Goal: Task Accomplishment & Management: Use online tool/utility

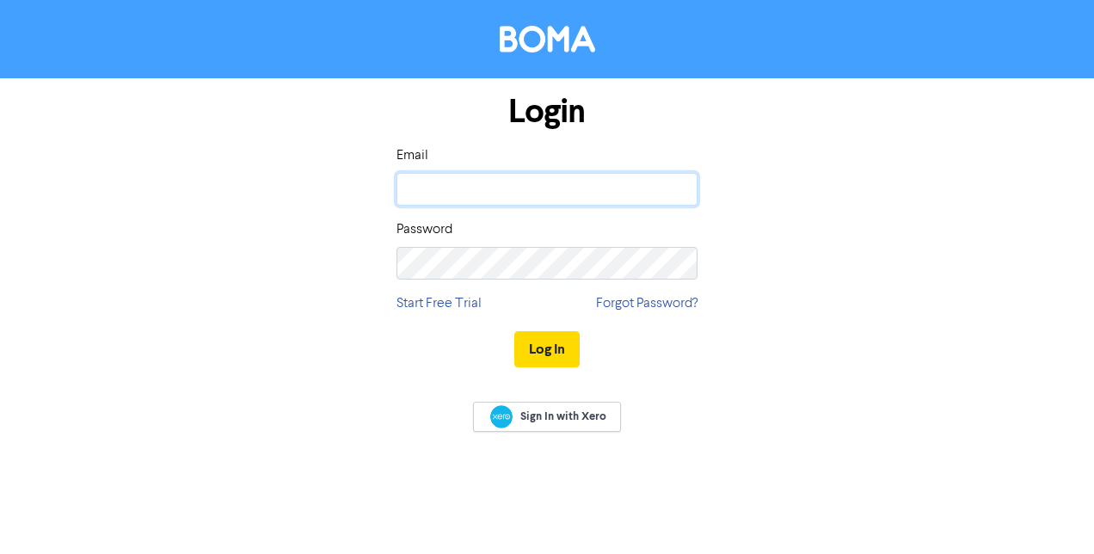
click at [475, 190] on input "email" at bounding box center [546, 189] width 301 height 33
type input "[EMAIL_ADDRESS][PERSON_NAME][DOMAIN_NAME]"
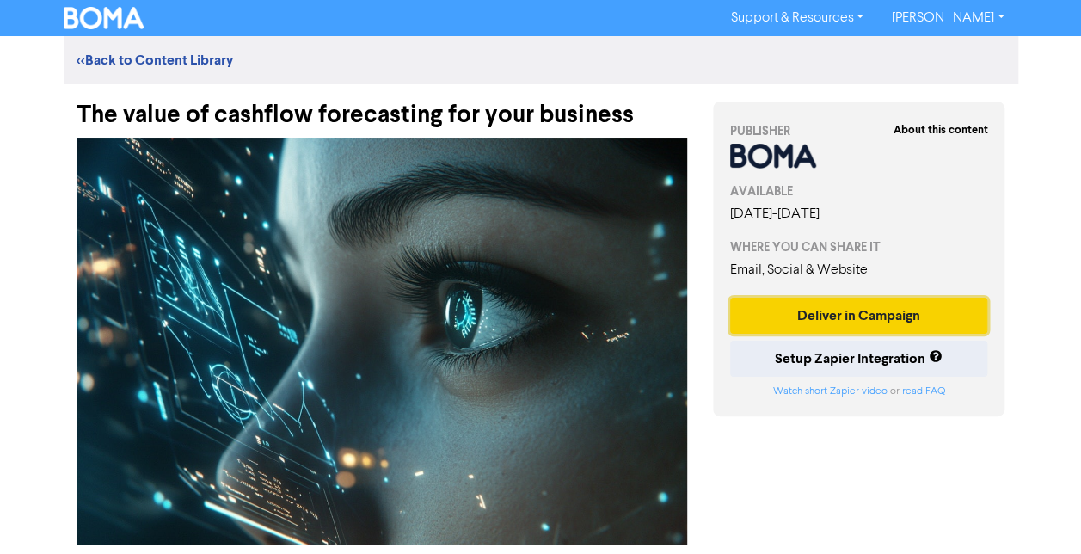
click at [851, 309] on button "Deliver in Campaign" at bounding box center [859, 316] width 258 height 36
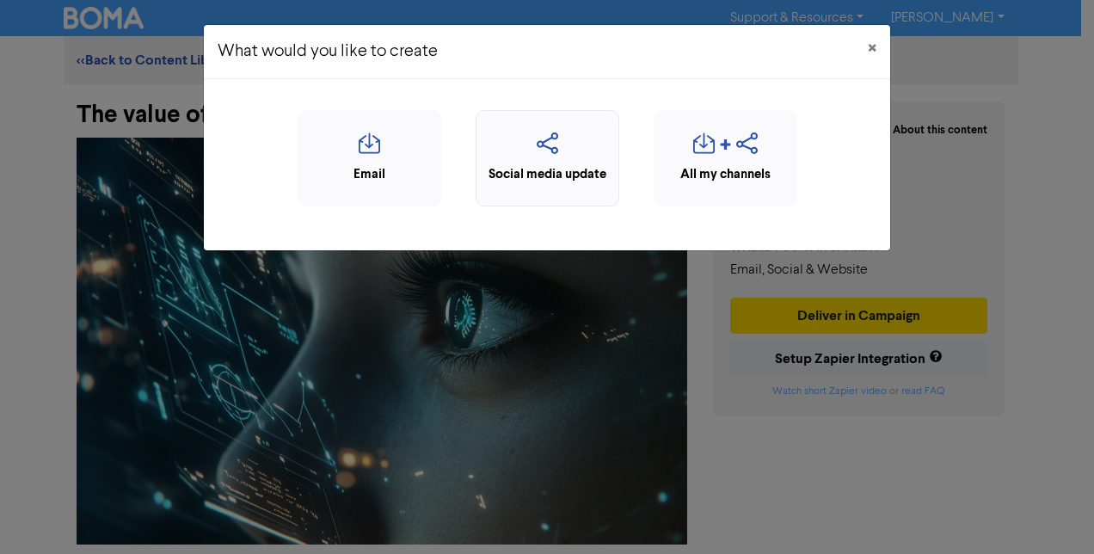
click at [551, 141] on icon "button" at bounding box center [547, 148] width 125 height 33
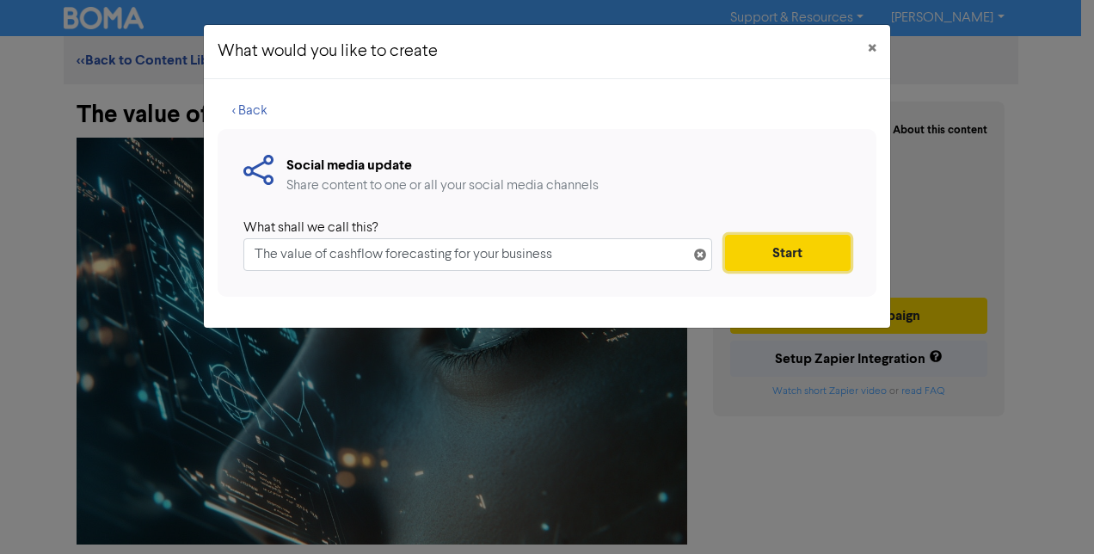
click at [753, 251] on button "Start" at bounding box center [788, 253] width 126 height 36
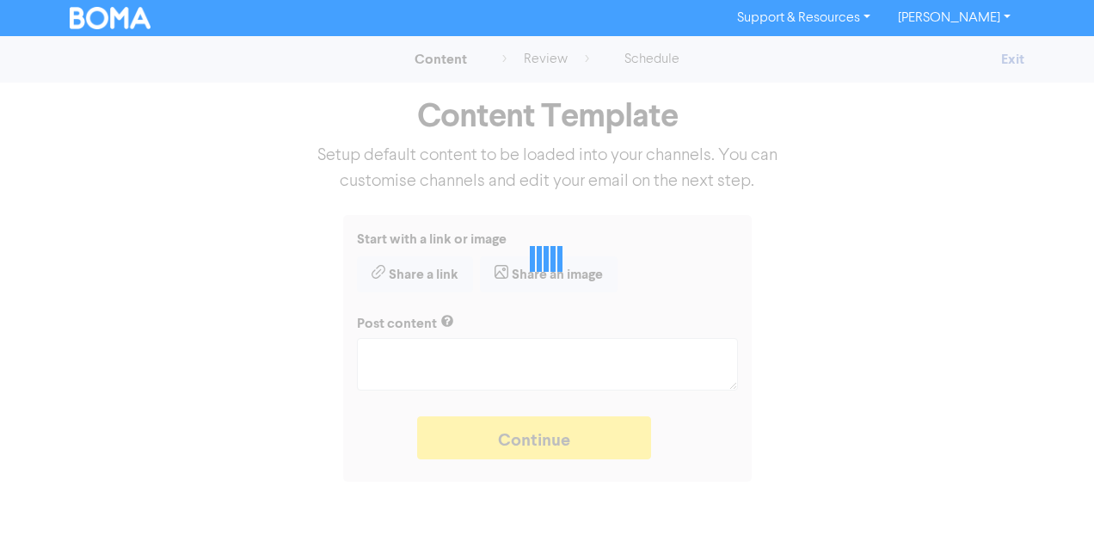
type textarea "x"
type textarea "A business cash flow forecast will give you vital business intelligence to help…"
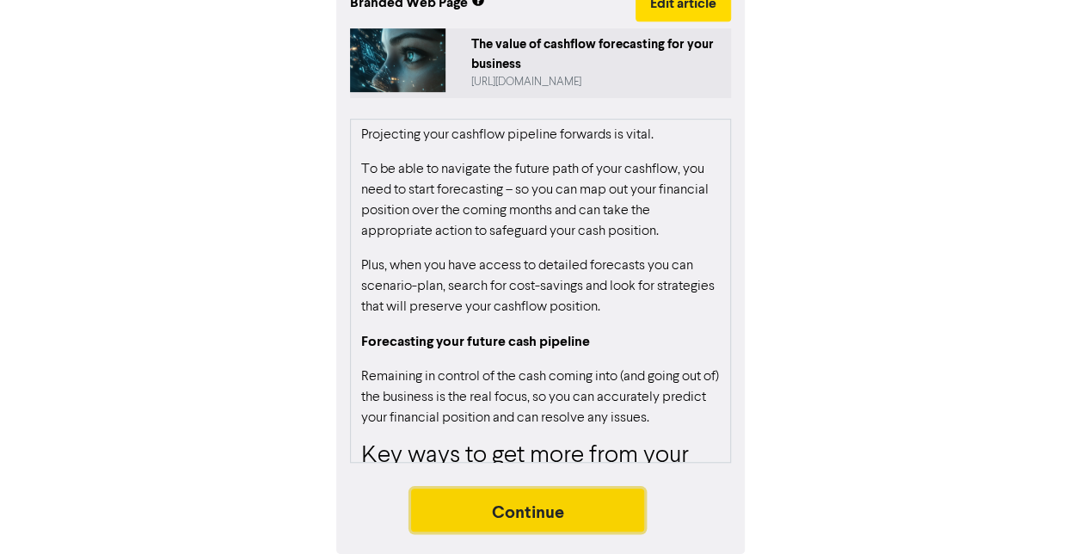
click at [576, 504] on button "Continue" at bounding box center [528, 509] width 234 height 43
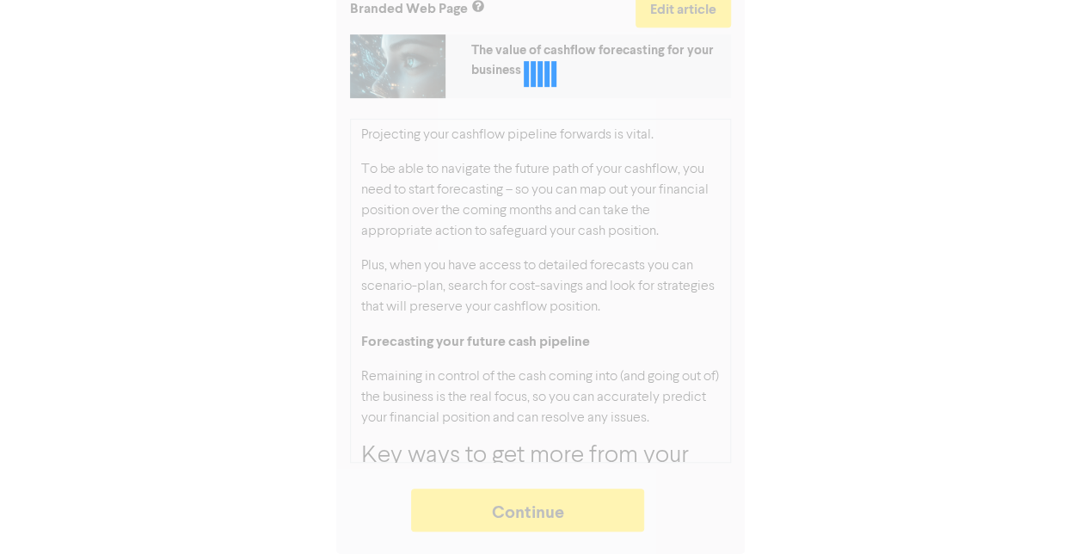
type textarea "x"
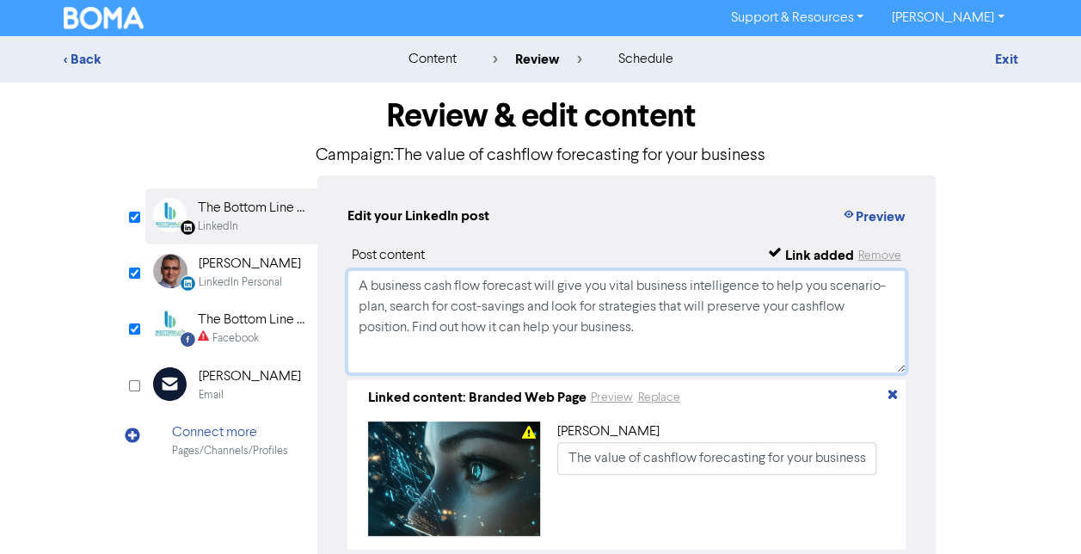
click at [490, 317] on textarea "A business cash flow forecast will give you vital business intelligence to help…" at bounding box center [626, 321] width 559 height 103
drag, startPoint x: 643, startPoint y: 330, endPoint x: 303, endPoint y: 259, distance: 347.9
click at [303, 259] on div "LinkedIn Page Created with Sketch. The Bottom Line Business Advisory - Your Par…" at bounding box center [540, 377] width 791 height 404
click at [264, 320] on div "The Bottom Line Business Advisory" at bounding box center [253, 320] width 110 height 21
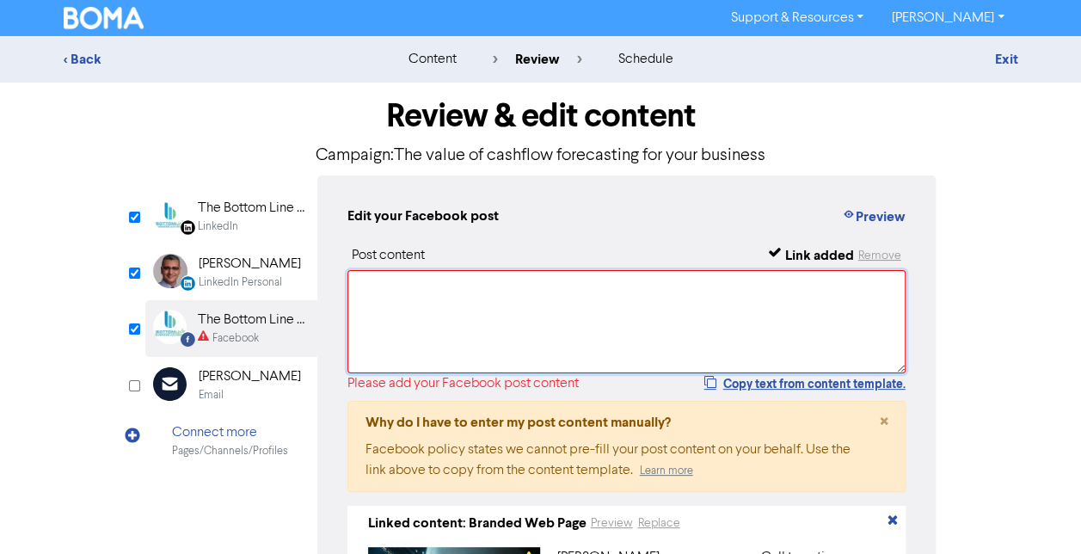
click at [453, 283] on textarea at bounding box center [626, 321] width 559 height 103
paste textarea "A business cash flow forecast will give you vital business intelligence to help…"
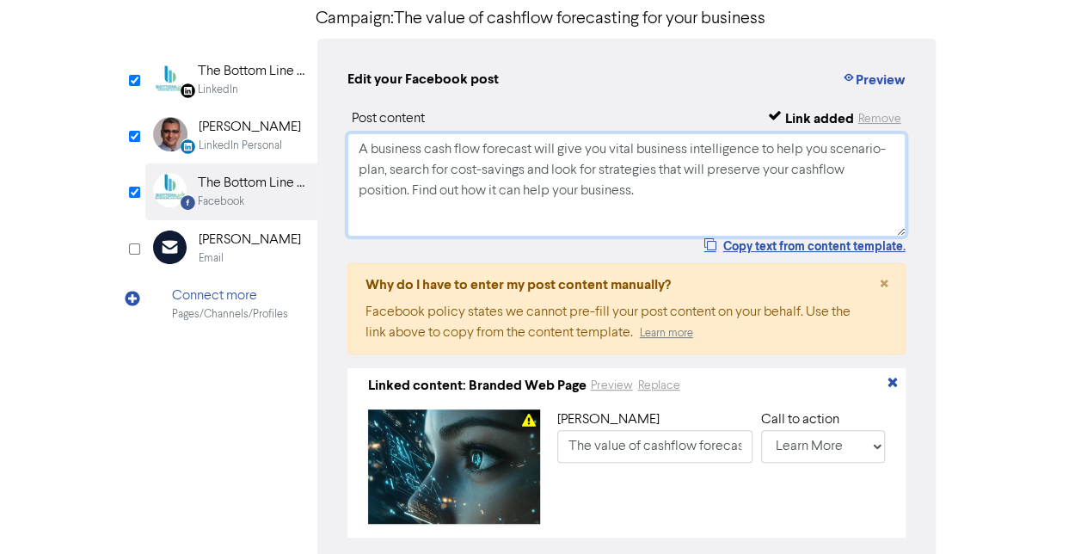
scroll to position [234, 0]
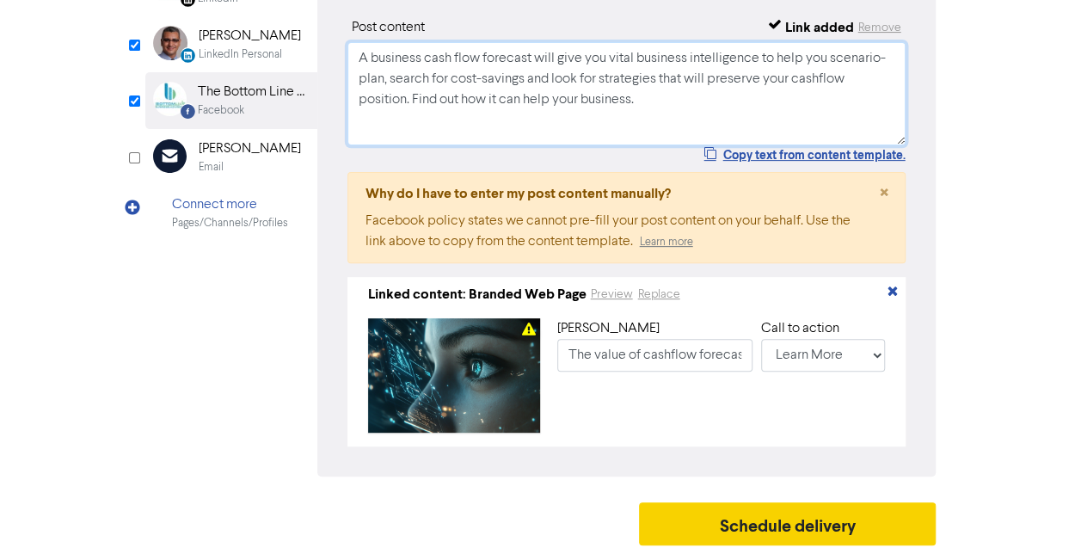
type textarea "A business cash flow forecast will give you vital business intelligence to help…"
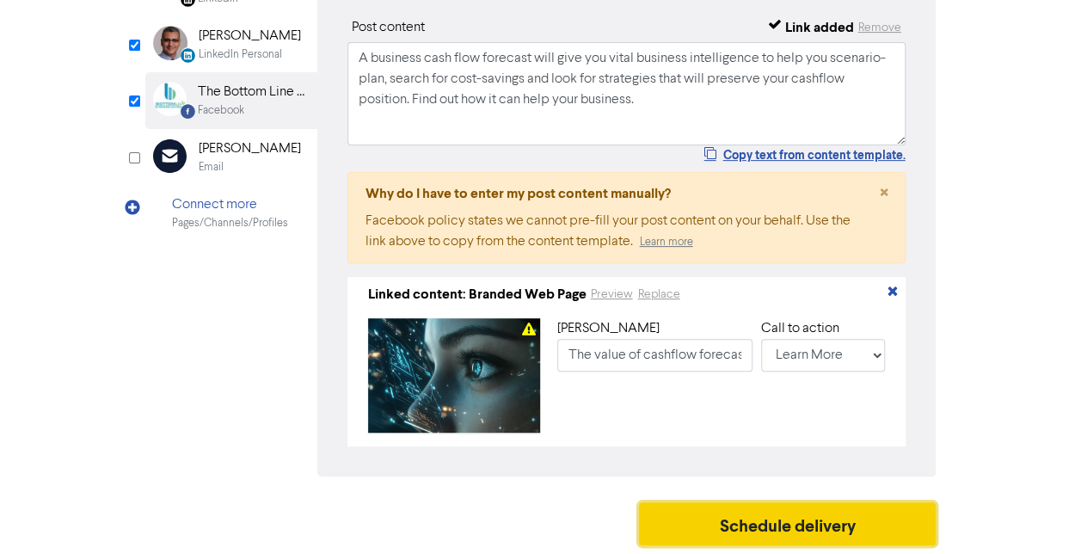
click at [820, 531] on button "Schedule delivery" at bounding box center [788, 523] width 298 height 43
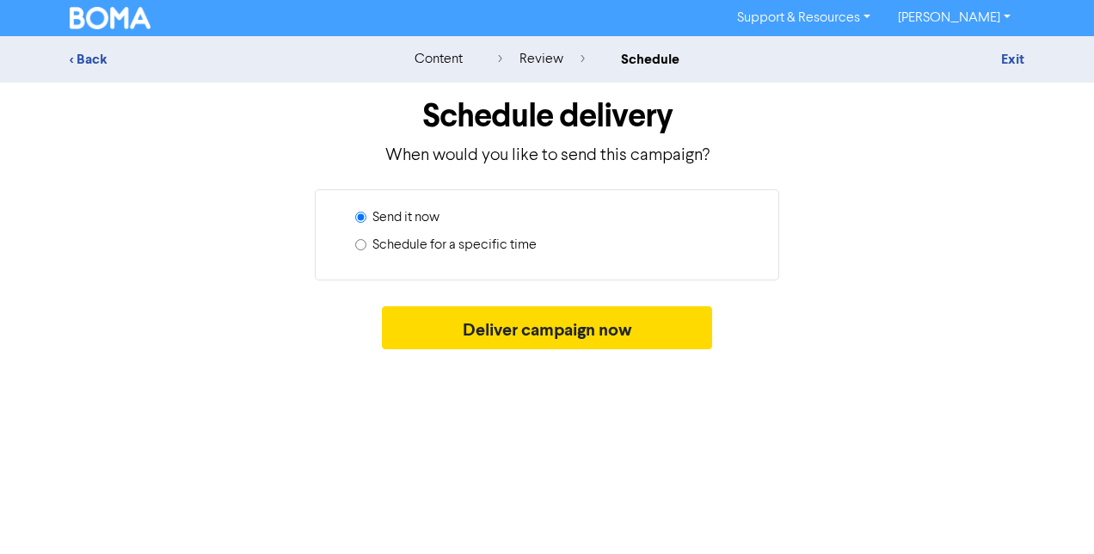
click at [382, 237] on label "Schedule for a specific time" at bounding box center [454, 245] width 164 height 21
click at [366, 239] on input "Schedule for a specific time" at bounding box center [360, 244] width 11 height 11
radio input "true"
radio input "false"
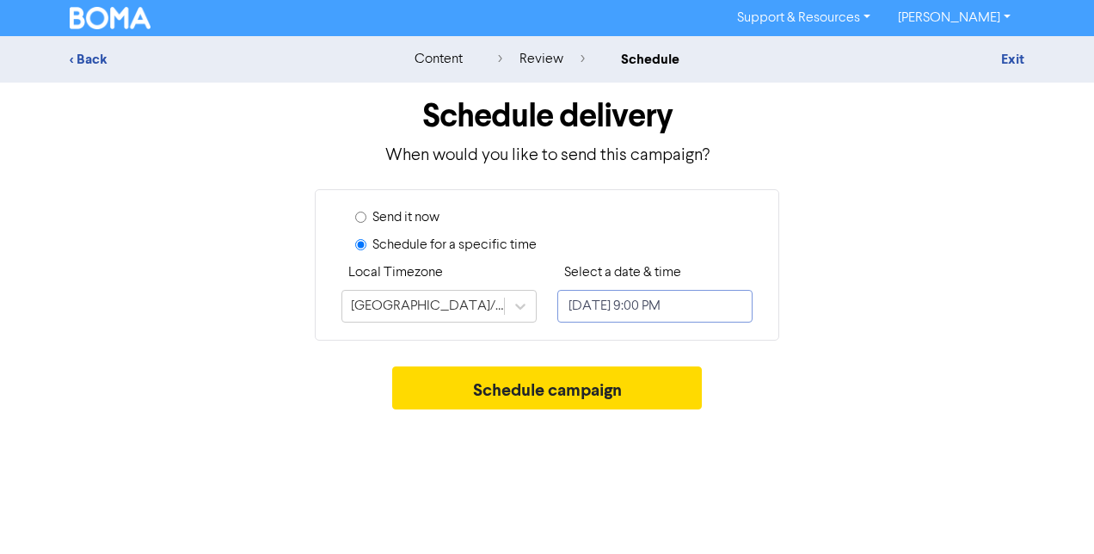
select select "8"
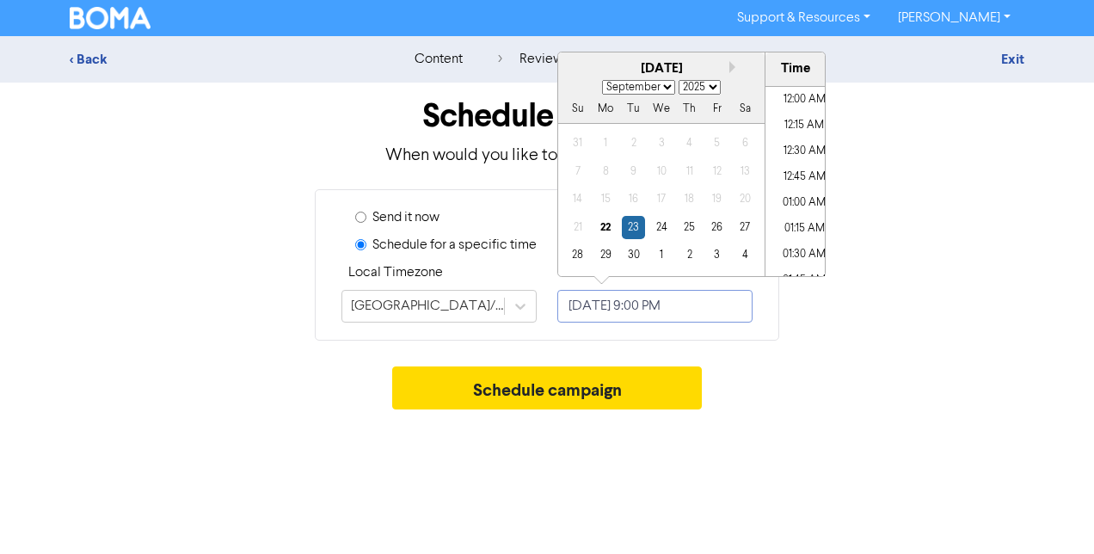
click at [743, 310] on input "[DATE] 9:00 PM" at bounding box center [654, 306] width 195 height 33
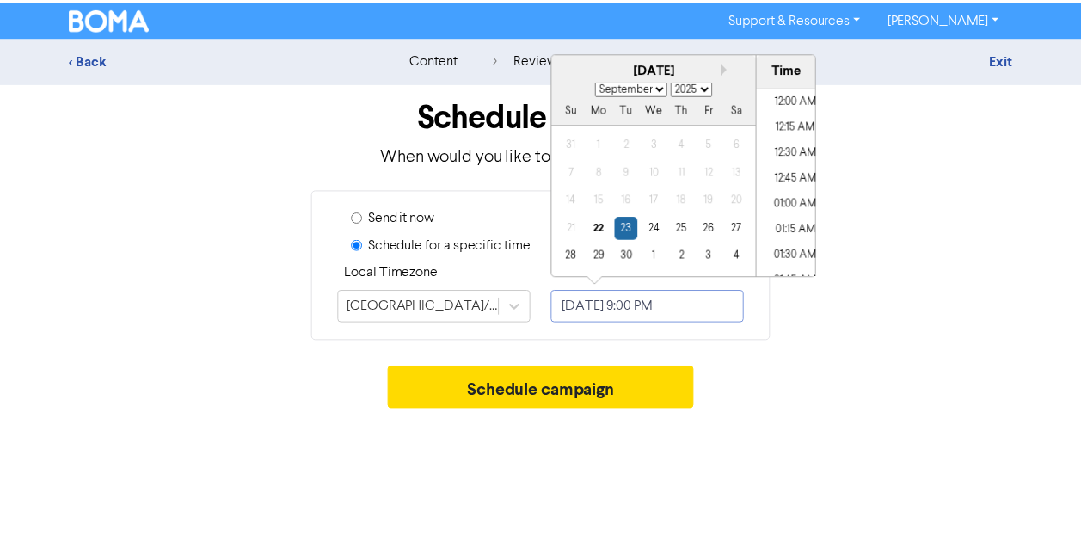
scroll to position [2085, 0]
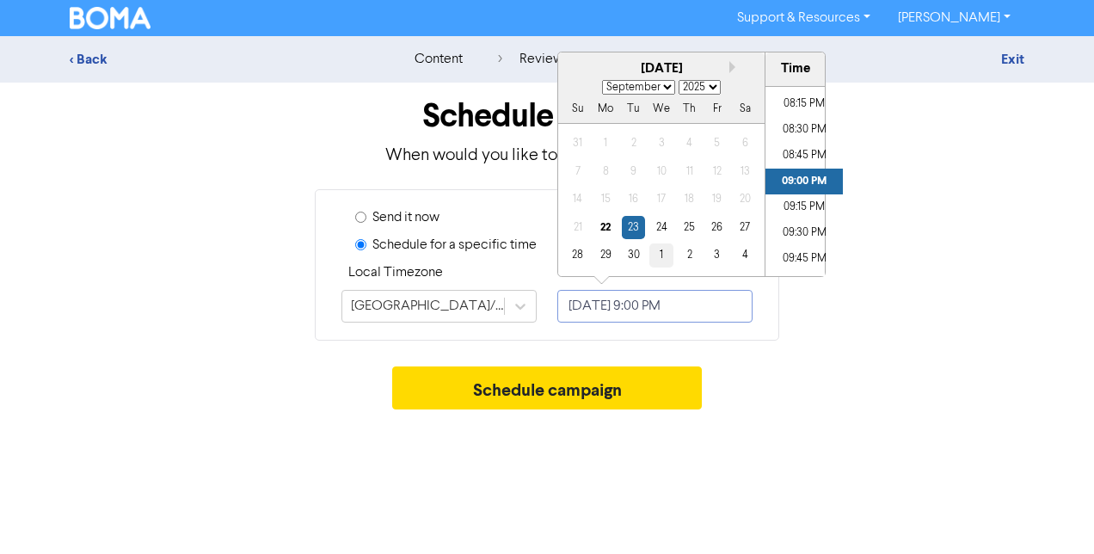
click at [653, 251] on div "1" at bounding box center [660, 254] width 23 height 23
type input "[DATE] 9:00 PM"
select select "9"
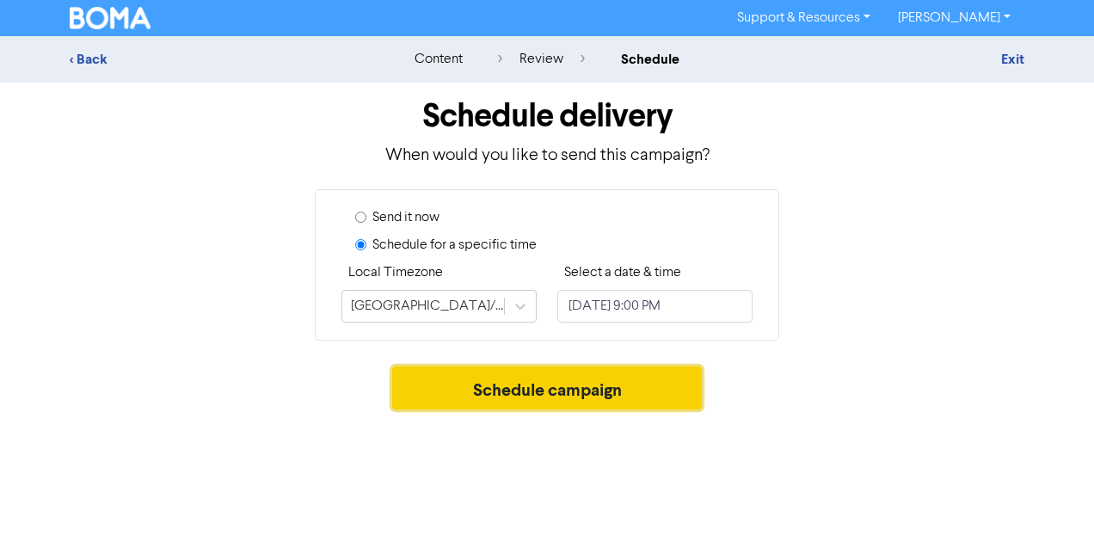
click at [571, 382] on button "Schedule campaign" at bounding box center [547, 387] width 310 height 43
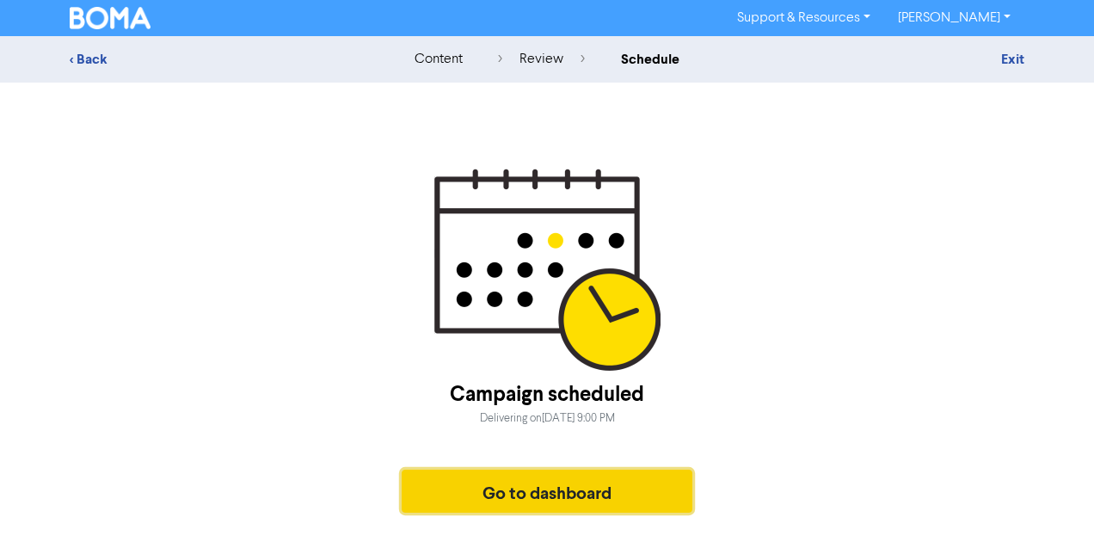
click at [571, 488] on button "Go to dashboard" at bounding box center [547, 490] width 291 height 43
